Goal: Task Accomplishment & Management: Use online tool/utility

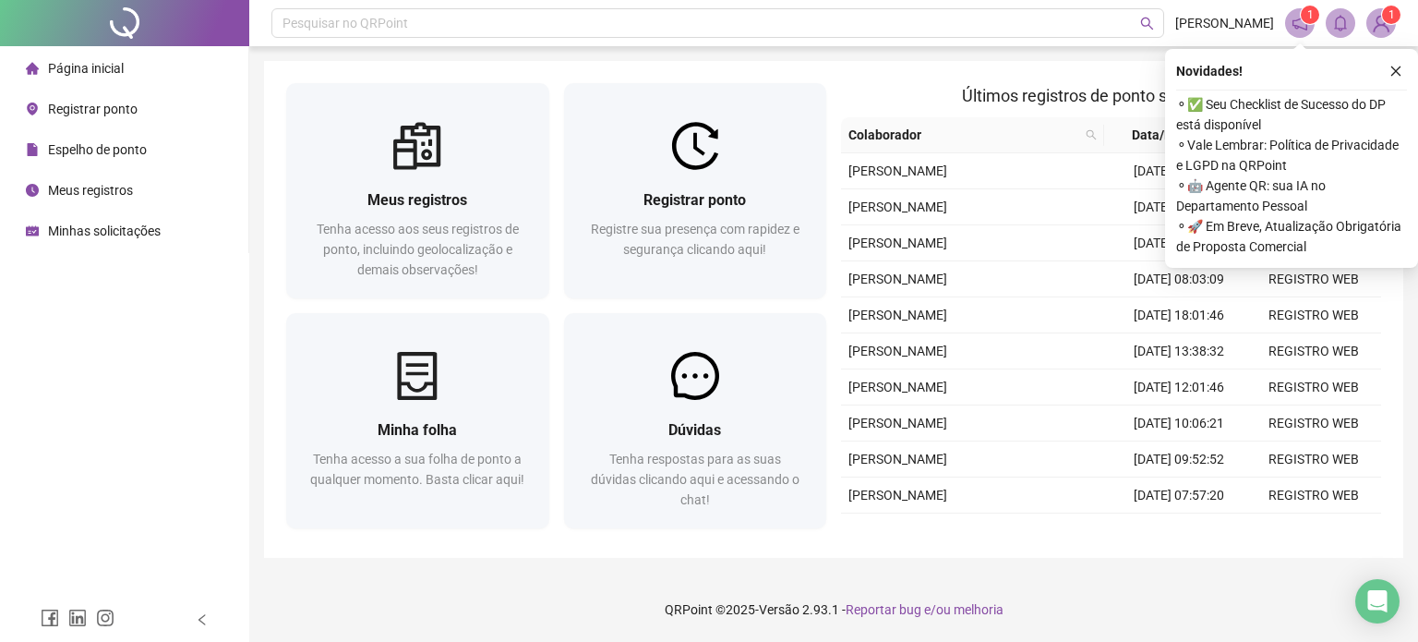
click at [55, 103] on span "Registrar ponto" at bounding box center [93, 109] width 90 height 15
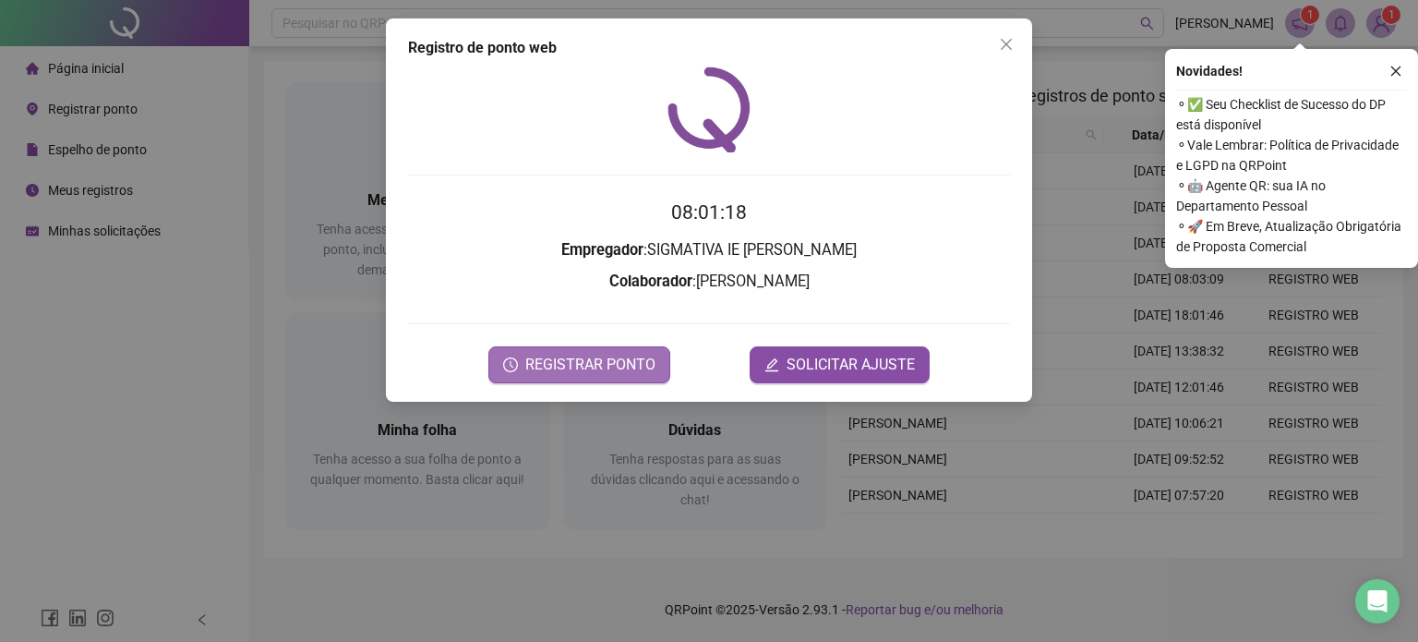
click at [605, 371] on span "REGISTRAR PONTO" at bounding box center [590, 365] width 130 height 22
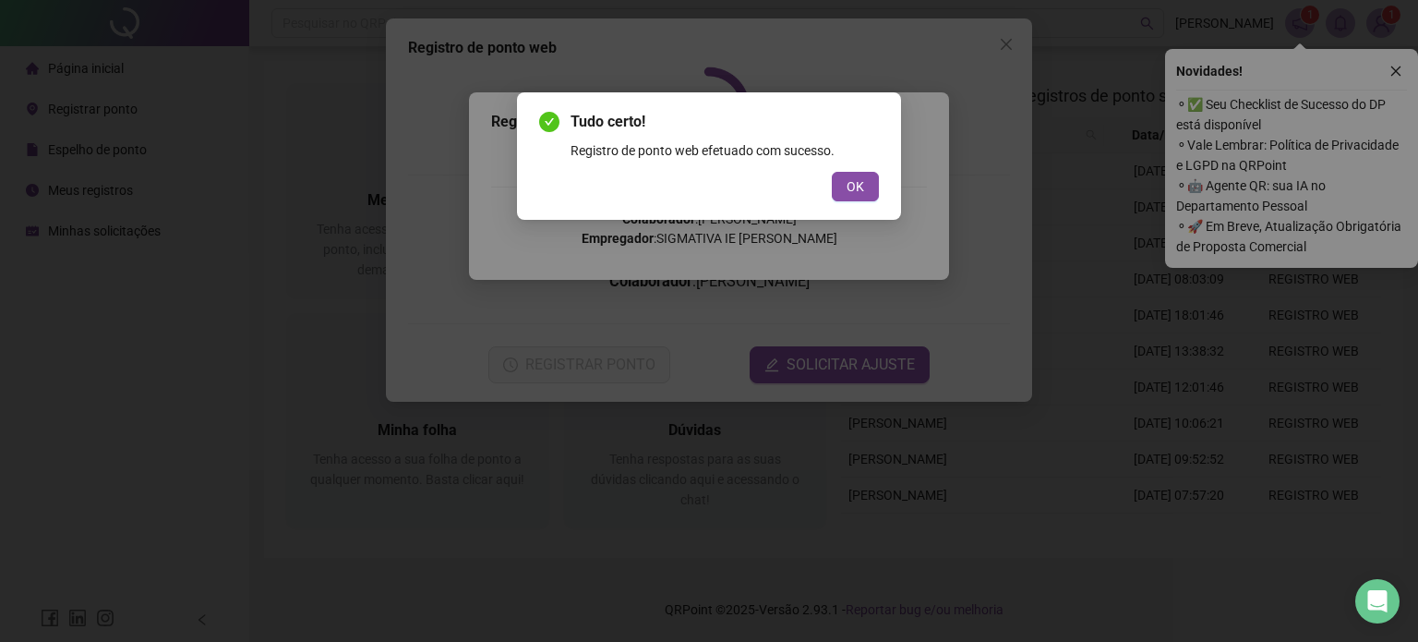
click at [619, 382] on div "Tudo certo! Registro de ponto web efetuado com sucesso. OK" at bounding box center [709, 321] width 1418 height 642
click at [990, 145] on div "Tudo certo! Registro de ponto web efetuado com sucesso. OK" at bounding box center [709, 321] width 1418 height 642
drag, startPoint x: 1010, startPoint y: 42, endPoint x: 978, endPoint y: 126, distance: 90.0
click at [1010, 43] on div "Tudo certo! Registro de ponto web efetuado com sucesso. OK" at bounding box center [709, 321] width 1418 height 642
drag, startPoint x: 857, startPoint y: 172, endPoint x: 857, endPoint y: 188, distance: 16.6
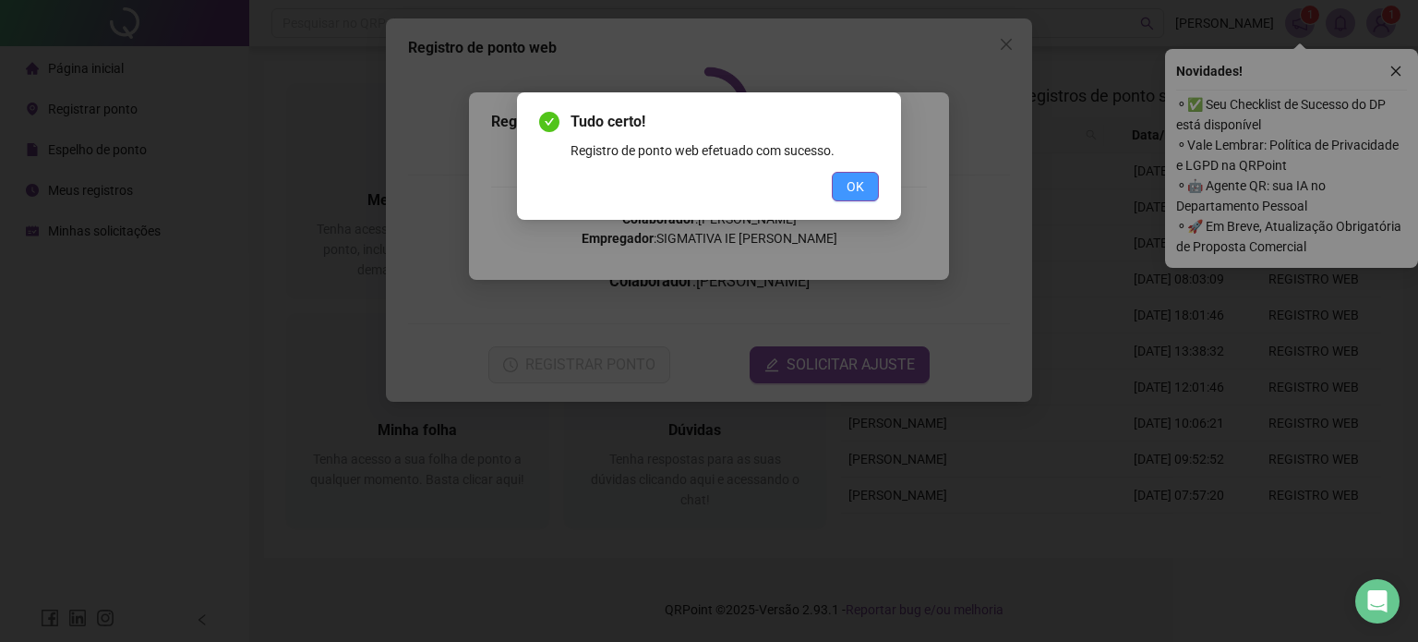
click at [858, 183] on div "Tudo certo! Registro de ponto web efetuado com sucesso. OK" at bounding box center [709, 156] width 340 height 90
drag, startPoint x: 854, startPoint y: 188, endPoint x: 860, endPoint y: 168, distance: 21.3
click at [855, 186] on span "OK" at bounding box center [855, 186] width 18 height 20
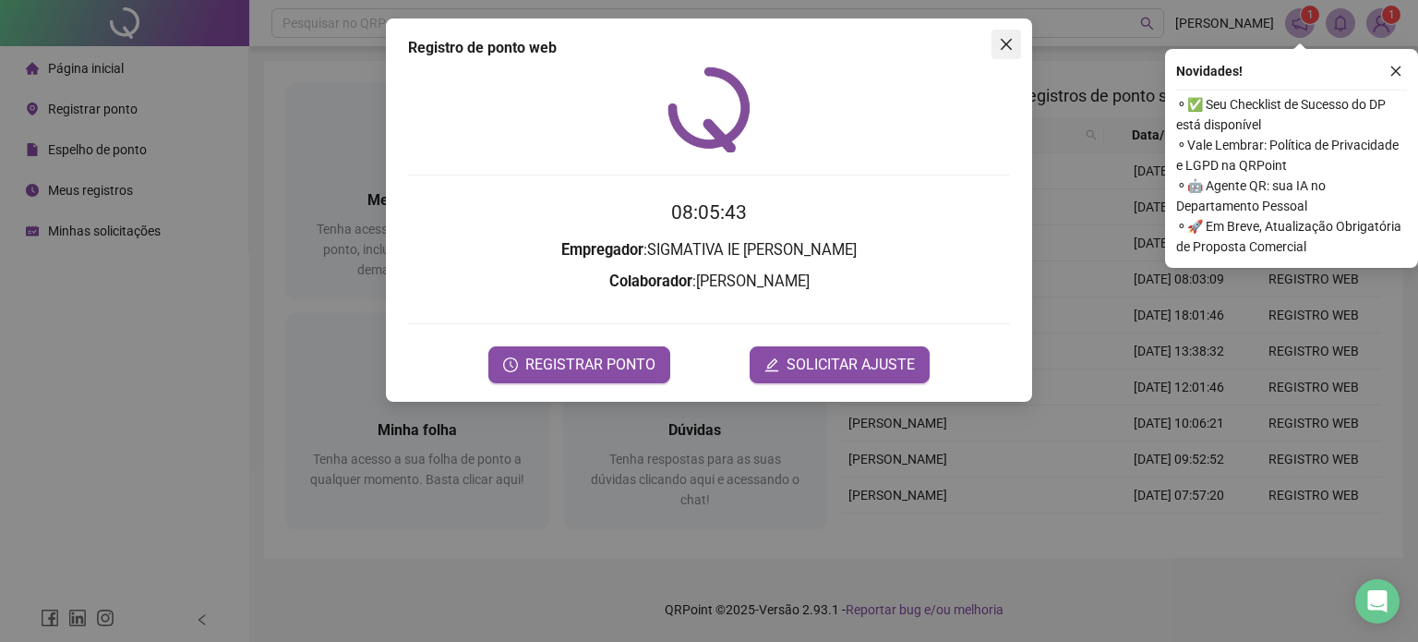
click at [1003, 48] on icon "close" at bounding box center [1006, 44] width 15 height 15
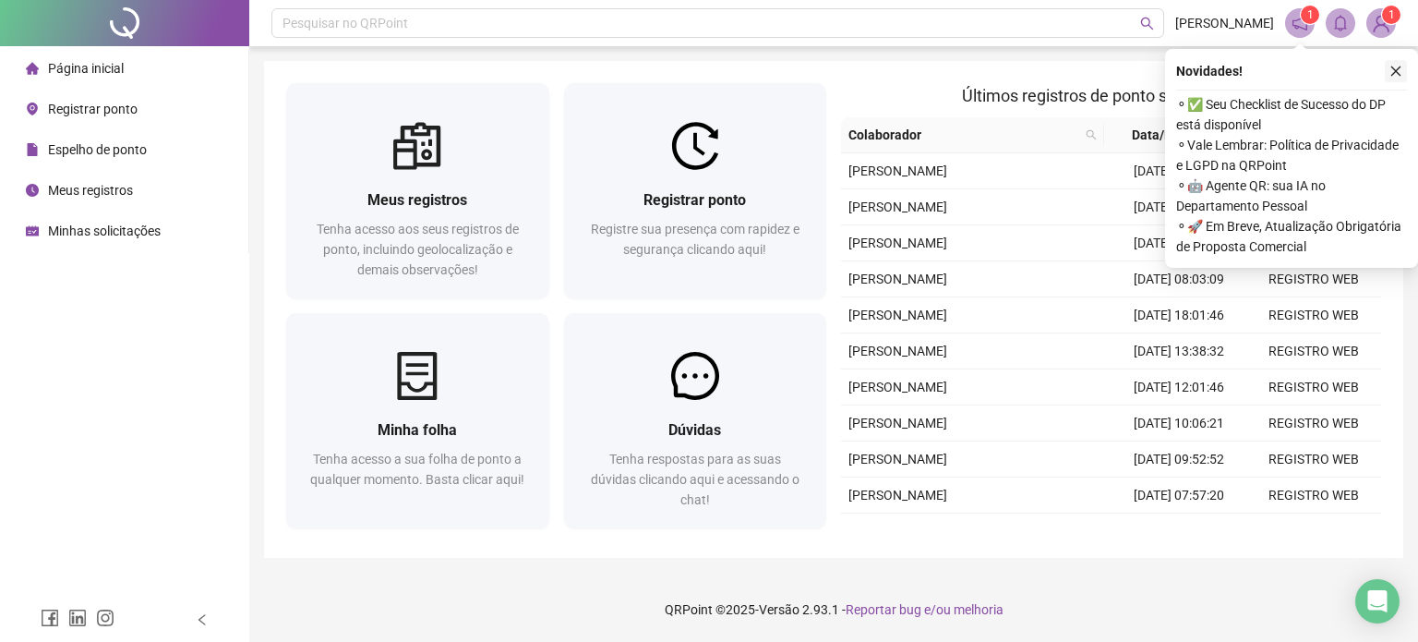
click at [1399, 72] on icon "close" at bounding box center [1395, 71] width 13 height 13
